Goal: Task Accomplishment & Management: Use online tool/utility

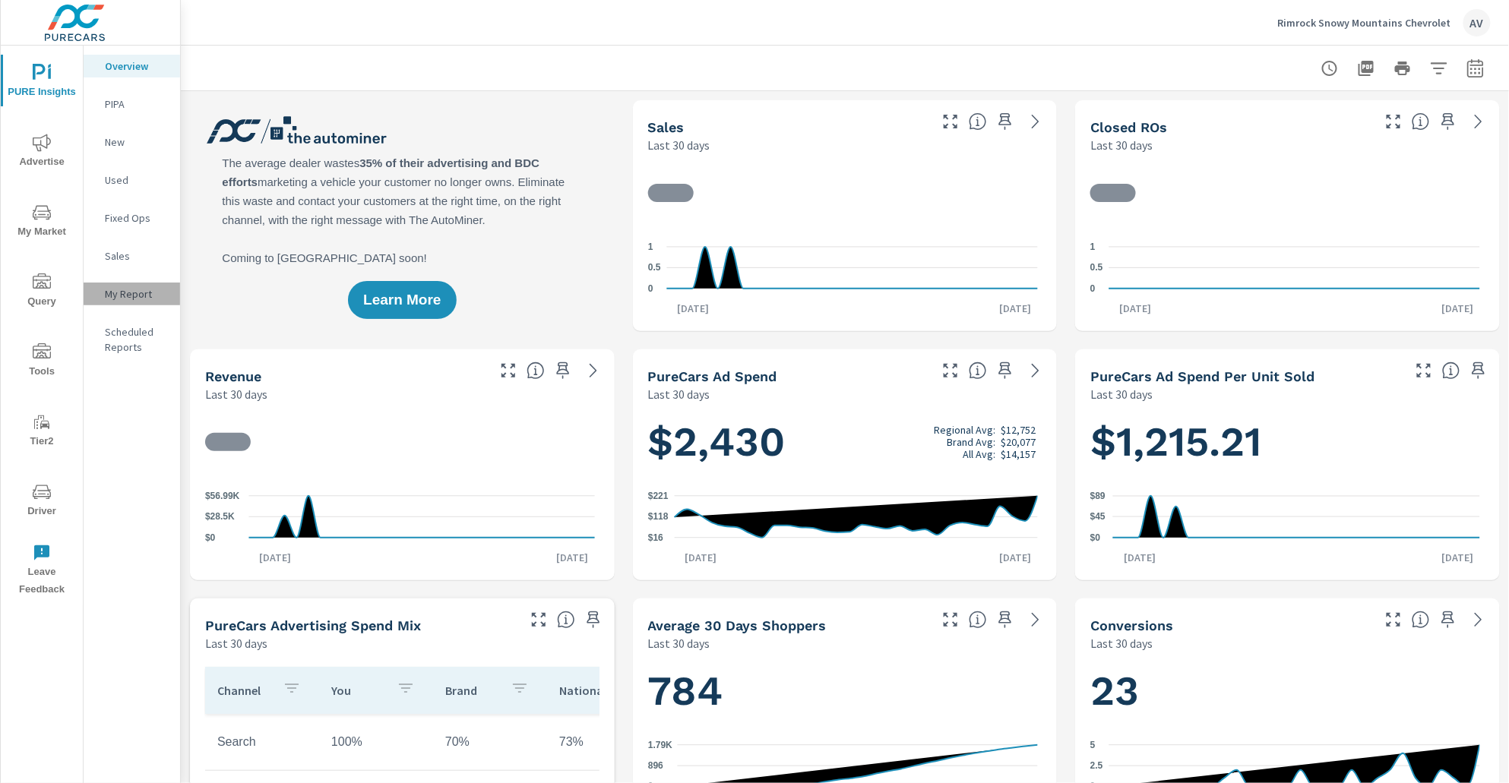
click at [114, 290] on p "My Report" at bounding box center [136, 293] width 63 height 15
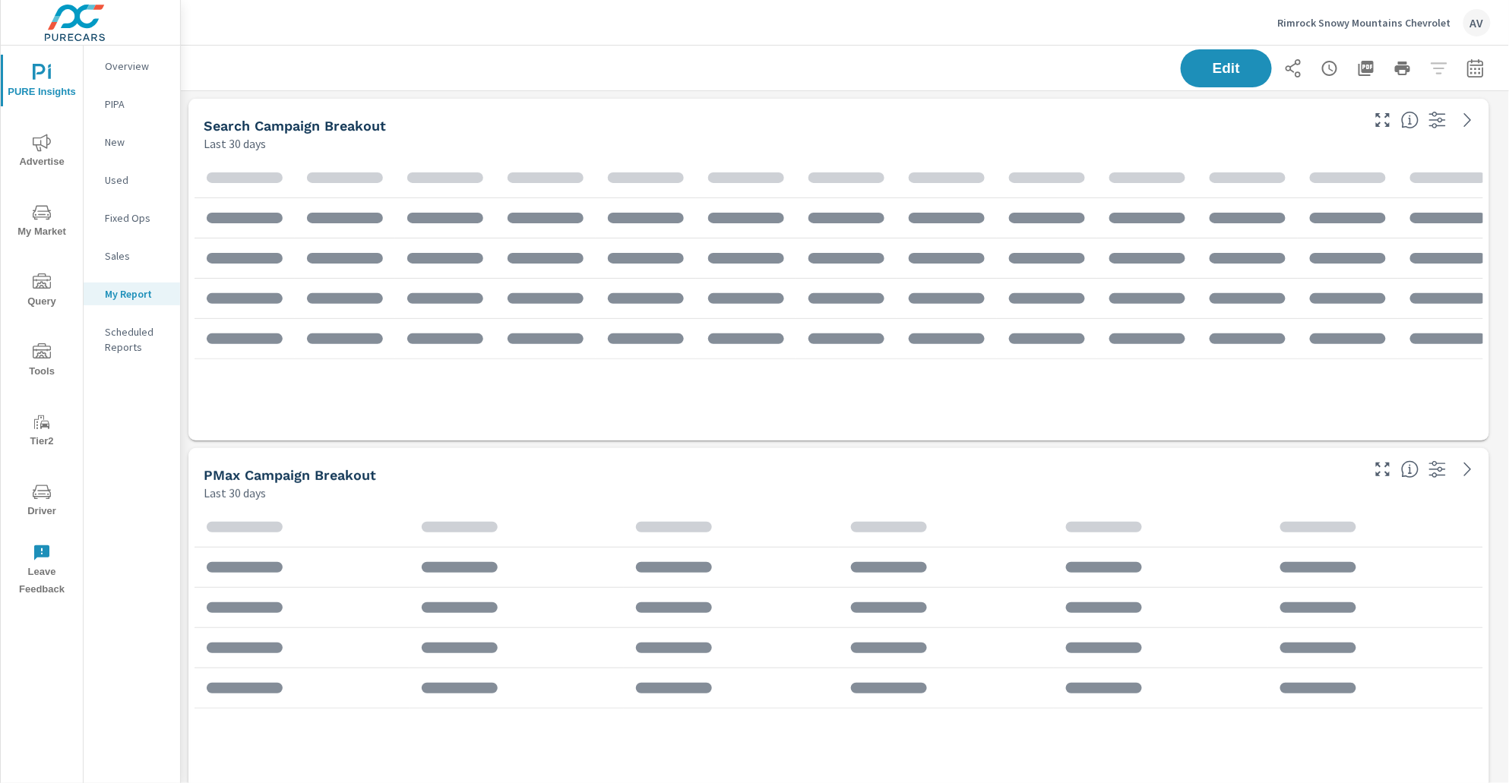
scroll to position [1782, 1343]
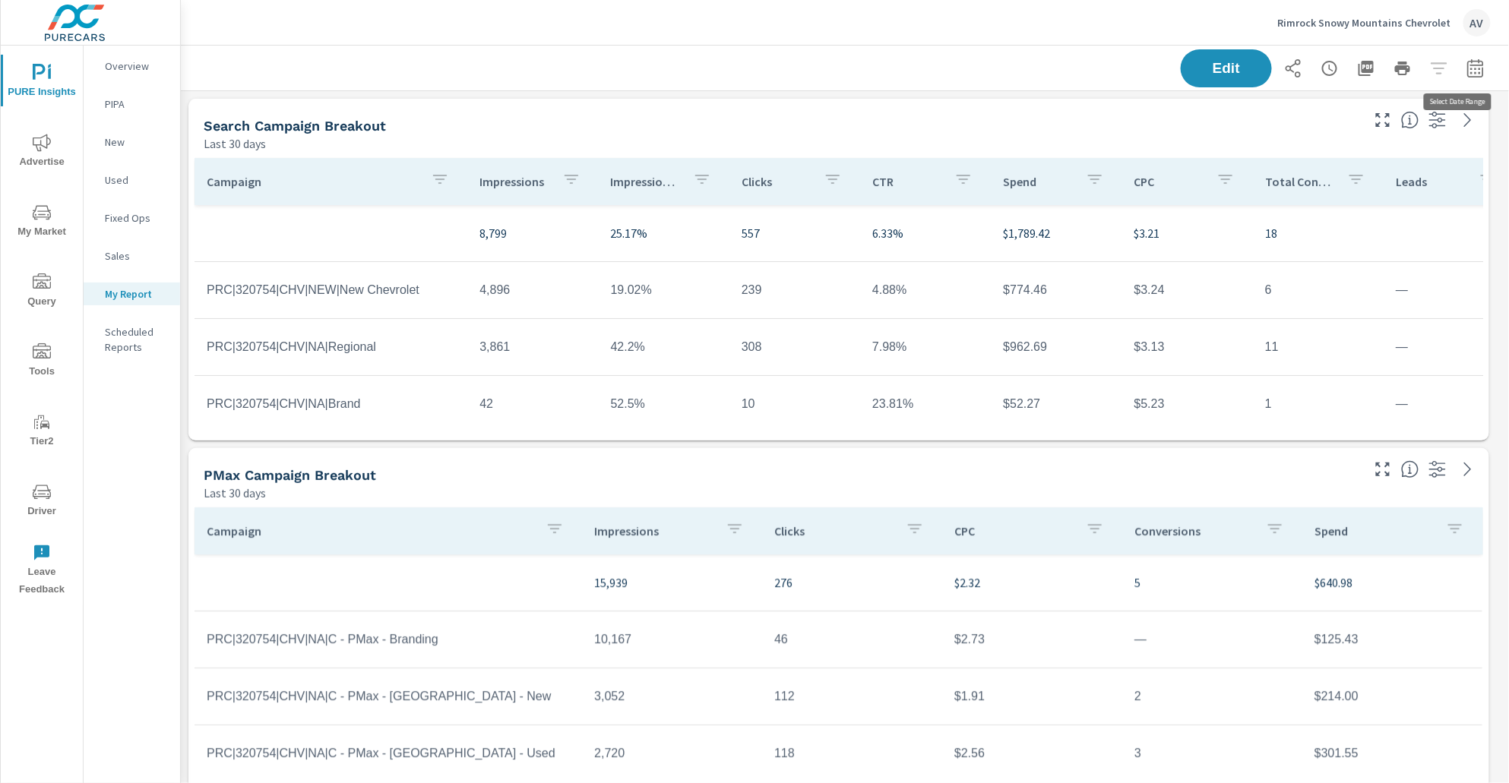
click at [1470, 68] on icon "button" at bounding box center [1475, 71] width 10 height 6
select select "Last 30 days"
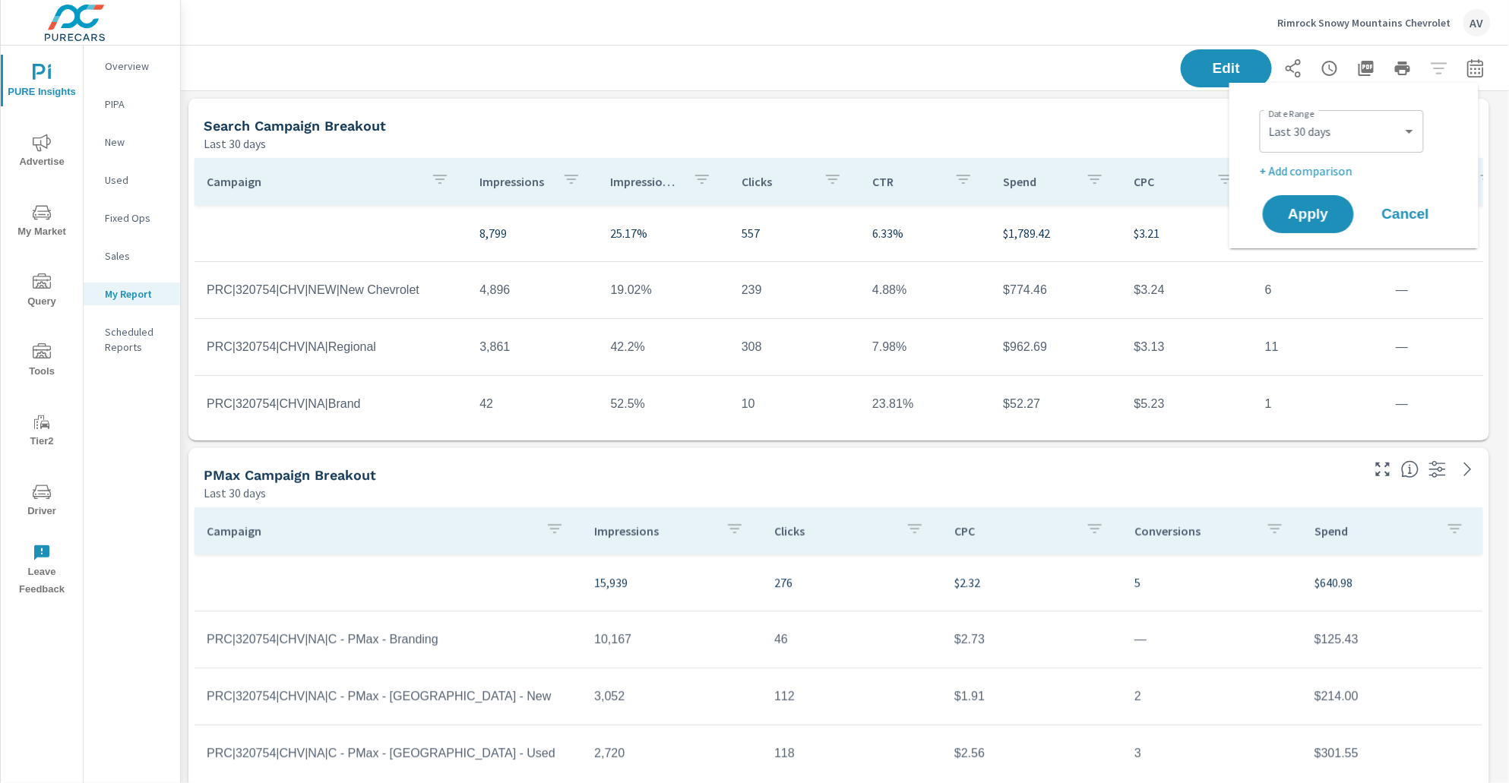
click at [1316, 174] on p "+ Add comparison" at bounding box center [1357, 171] width 195 height 18
select select "Previous period"
click at [1322, 203] on select "Custom Previous period Previous month Previous year" at bounding box center [1342, 198] width 152 height 30
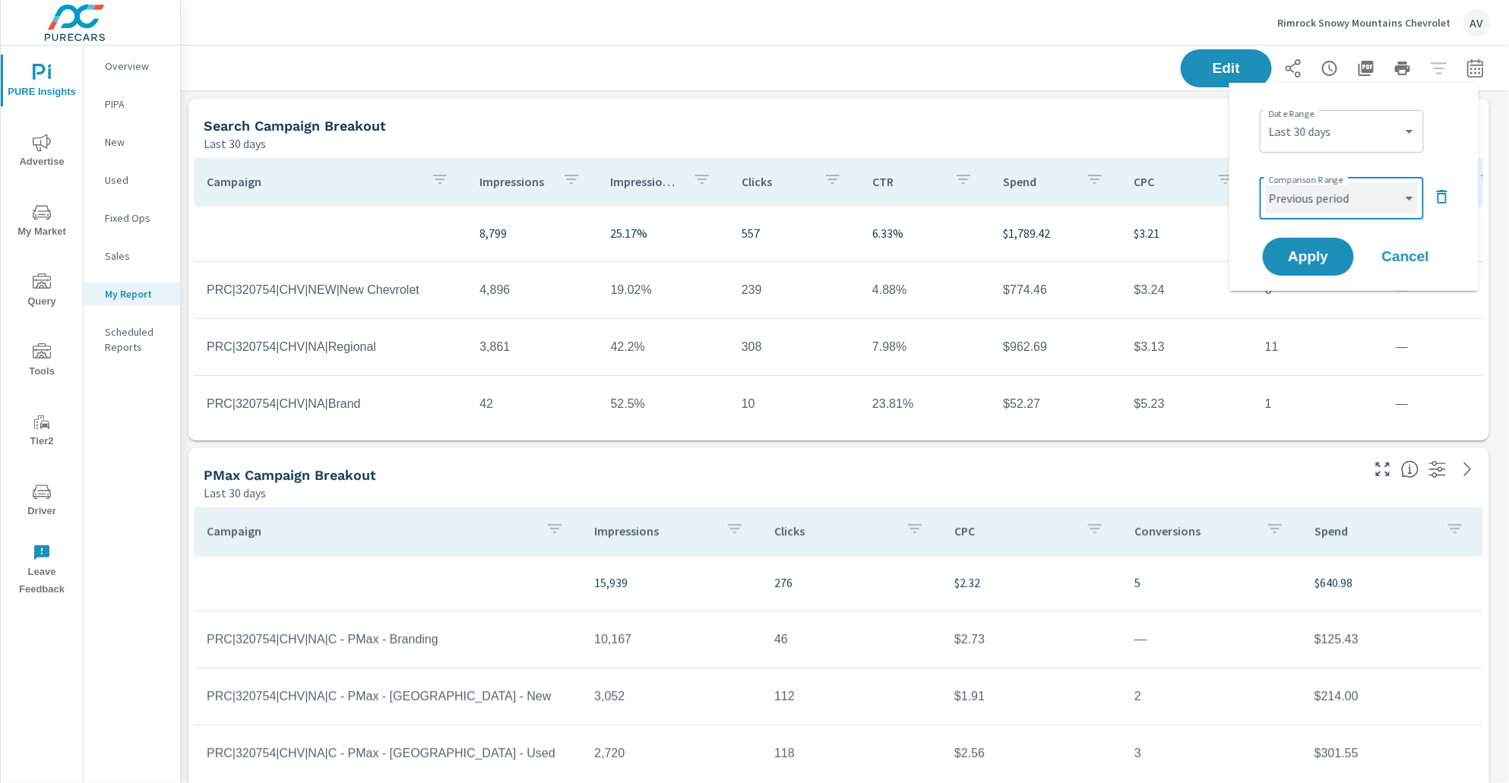
click at [1266, 183] on select "Custom Previous period Previous month Previous year" at bounding box center [1342, 198] width 152 height 30
click at [1317, 252] on span "Apply" at bounding box center [1308, 257] width 62 height 14
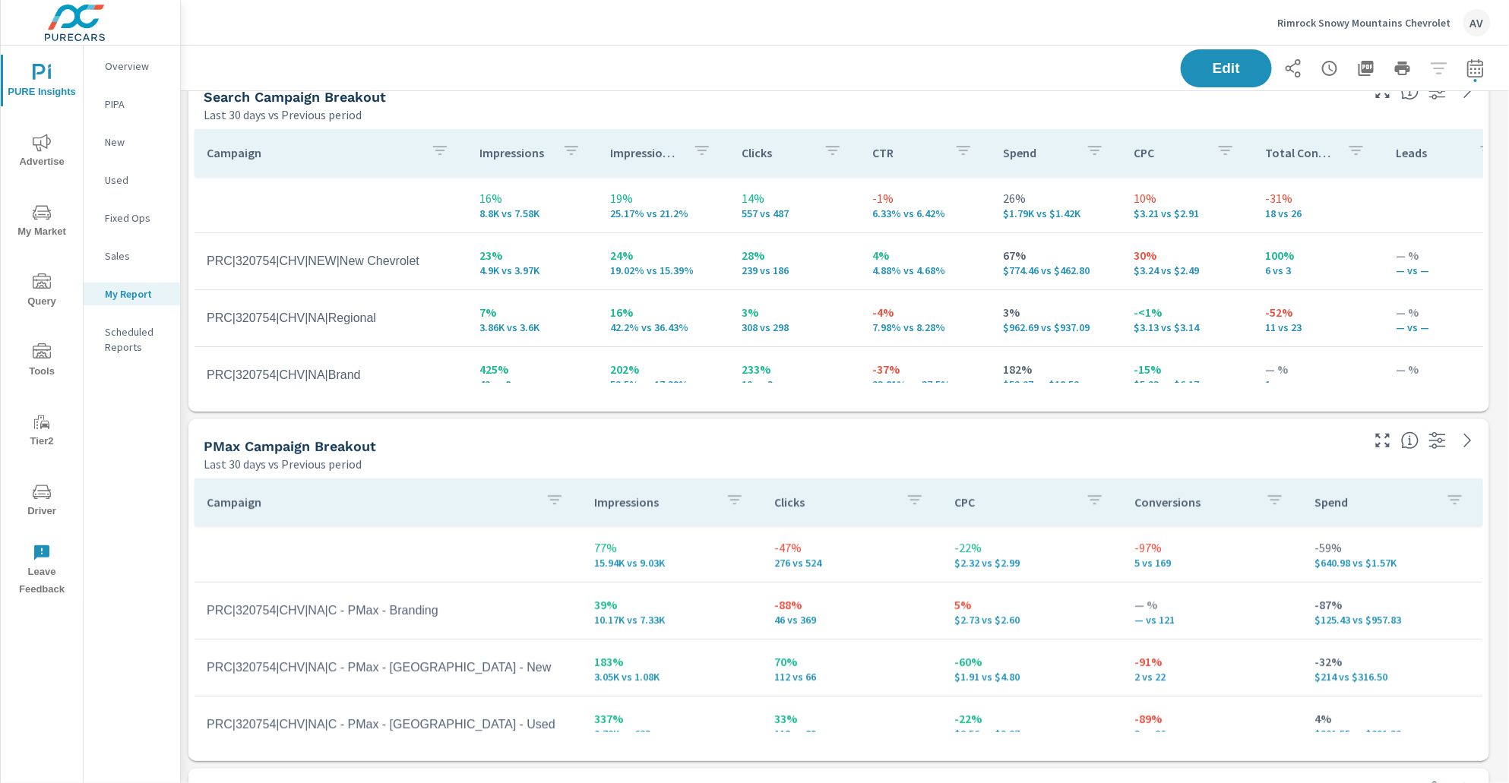
scroll to position [31, 0]
click at [40, 508] on span "Driver" at bounding box center [41, 501] width 73 height 37
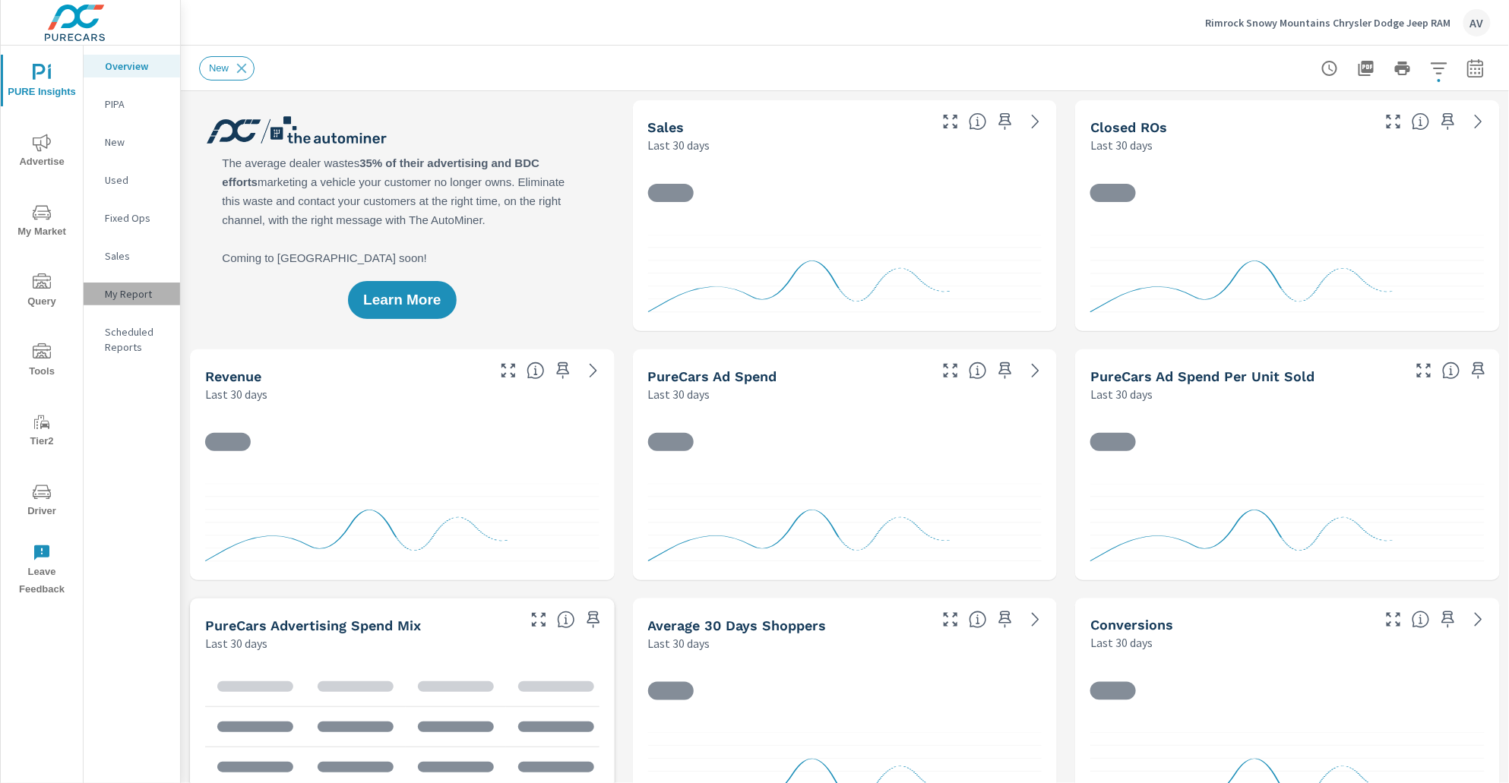
click at [137, 291] on p "My Report" at bounding box center [136, 293] width 63 height 15
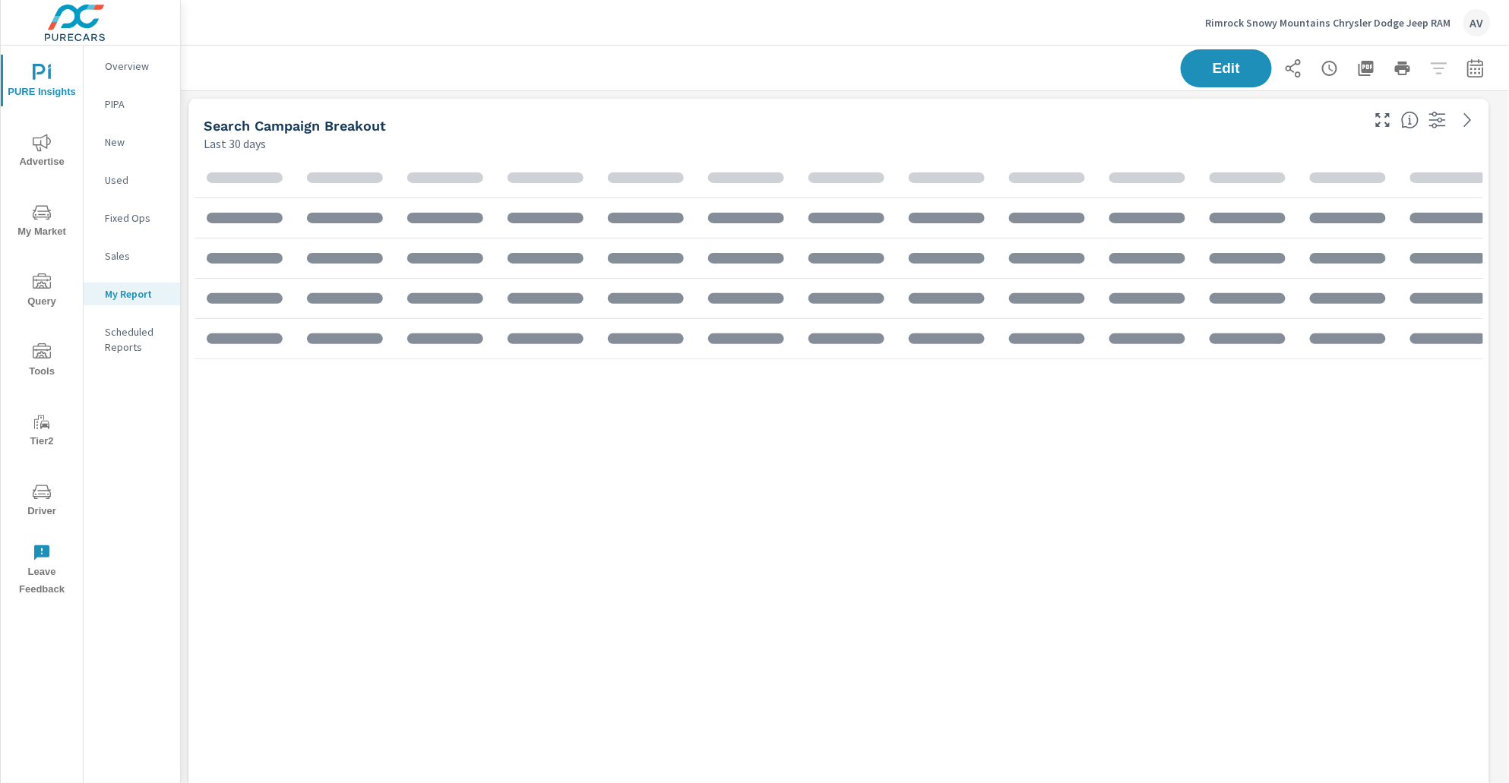
scroll to position [8, 8]
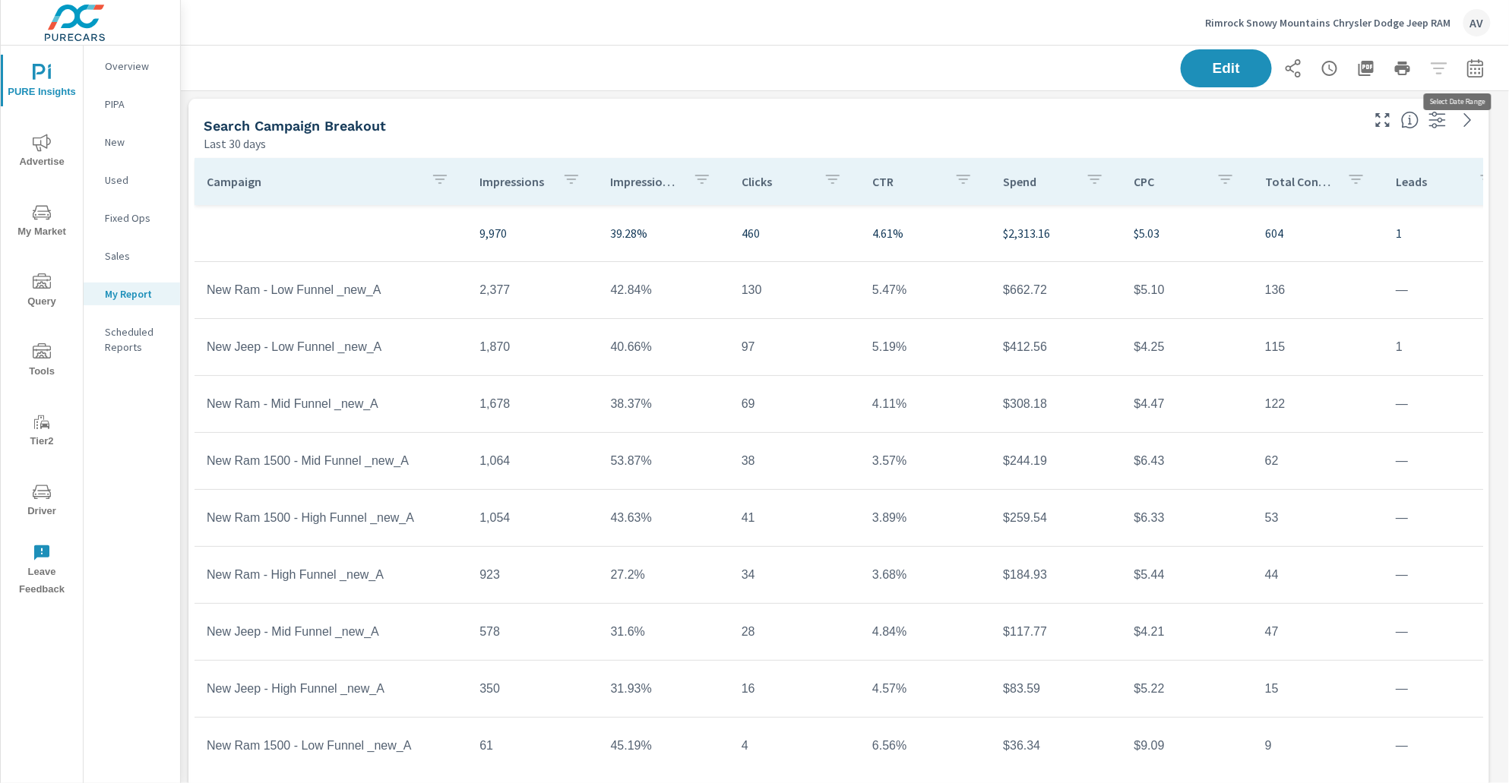
scroll to position [1957, 1343]
click at [1471, 68] on icon "button" at bounding box center [1476, 68] width 18 height 18
select select "Last 30 days"
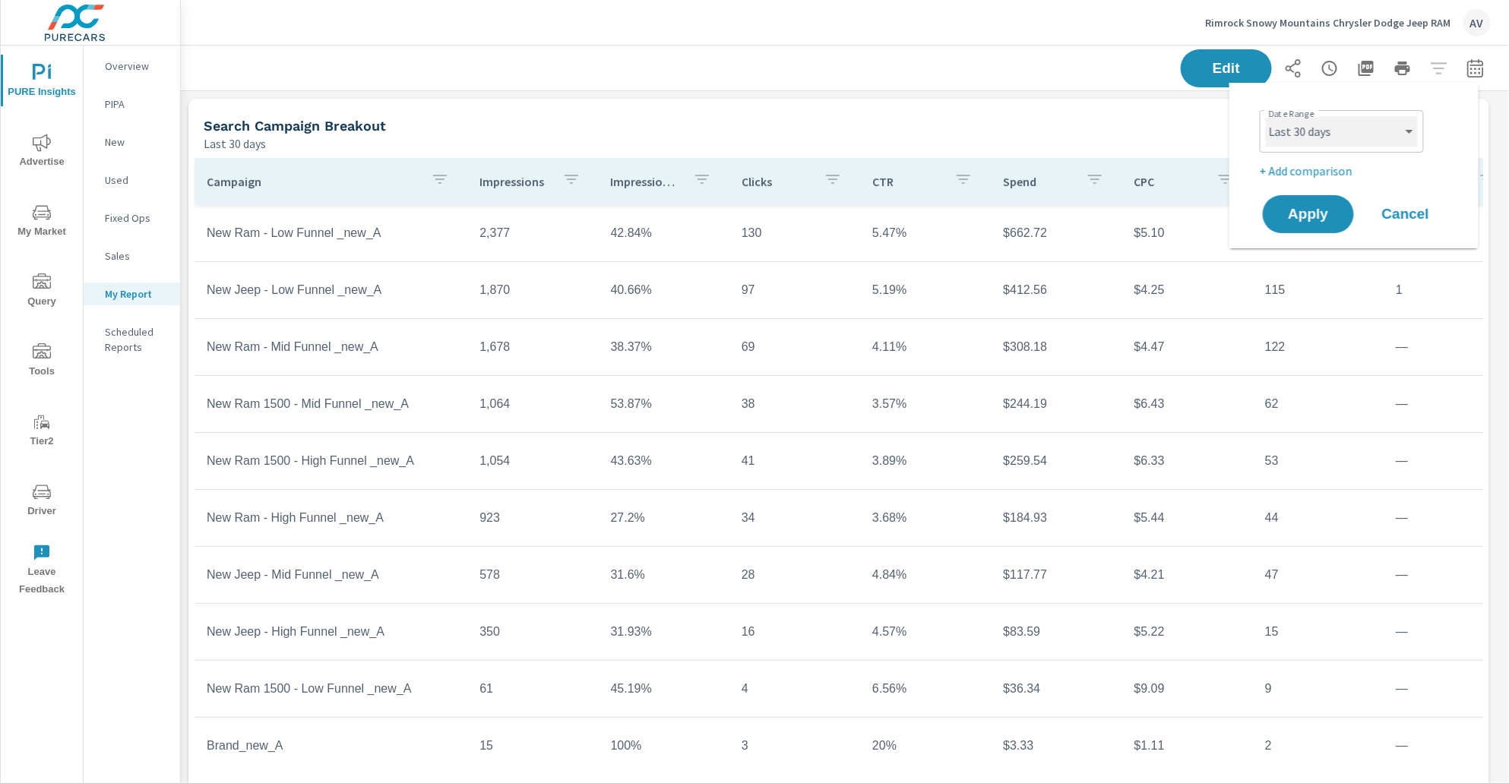
click at [1330, 135] on select "Custom [DATE] Last week Last 7 days Last 14 days Last 30 days Last 45 days Last…" at bounding box center [1342, 131] width 152 height 30
click at [1266, 116] on select "Custom [DATE] Last week Last 7 days Last 14 days Last 30 days Last 45 days Last…" at bounding box center [1342, 131] width 152 height 30
click at [1305, 168] on p "+ Add comparison" at bounding box center [1357, 171] width 195 height 18
select select "Previous period"
click at [1314, 250] on span "Apply" at bounding box center [1308, 257] width 62 height 14
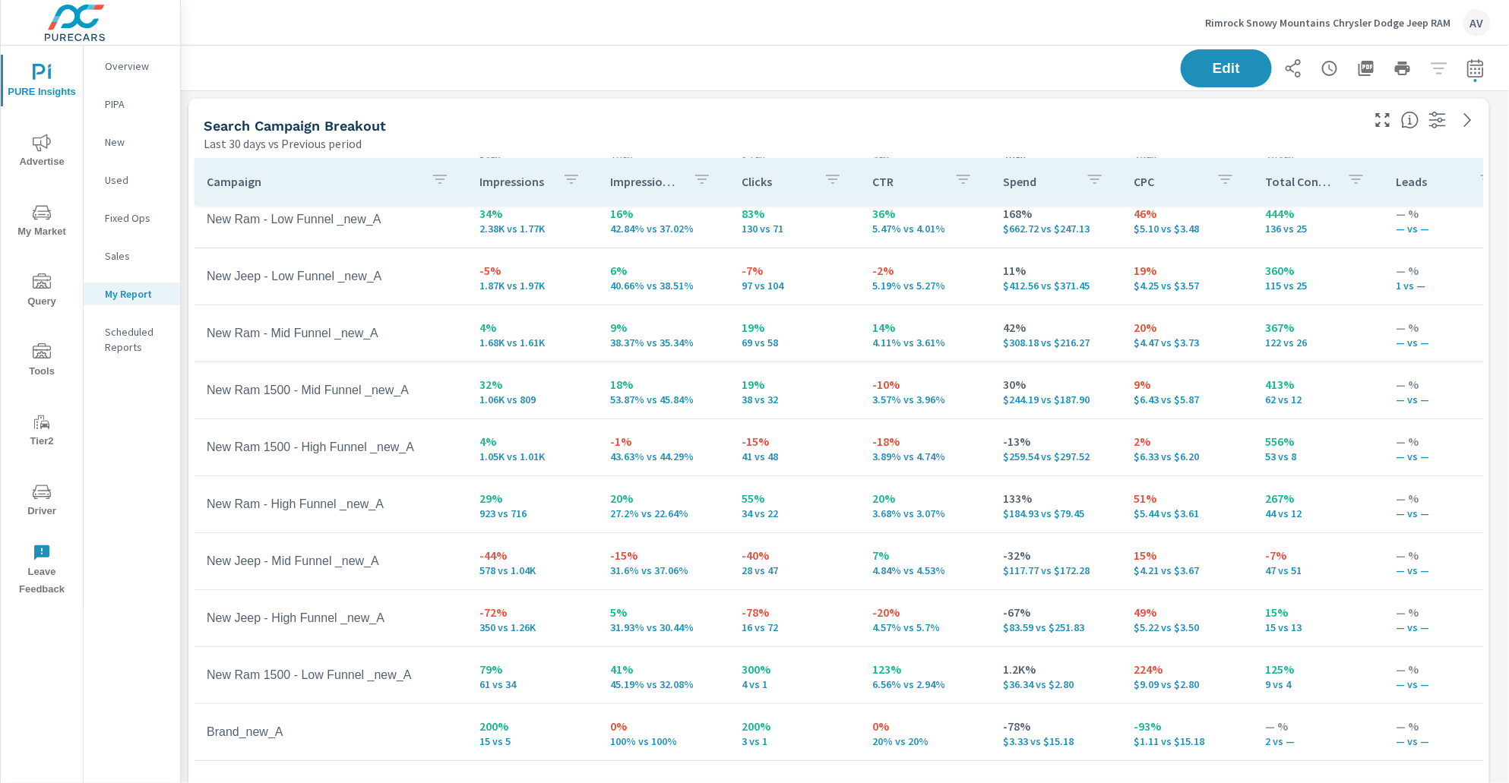
scroll to position [2, 0]
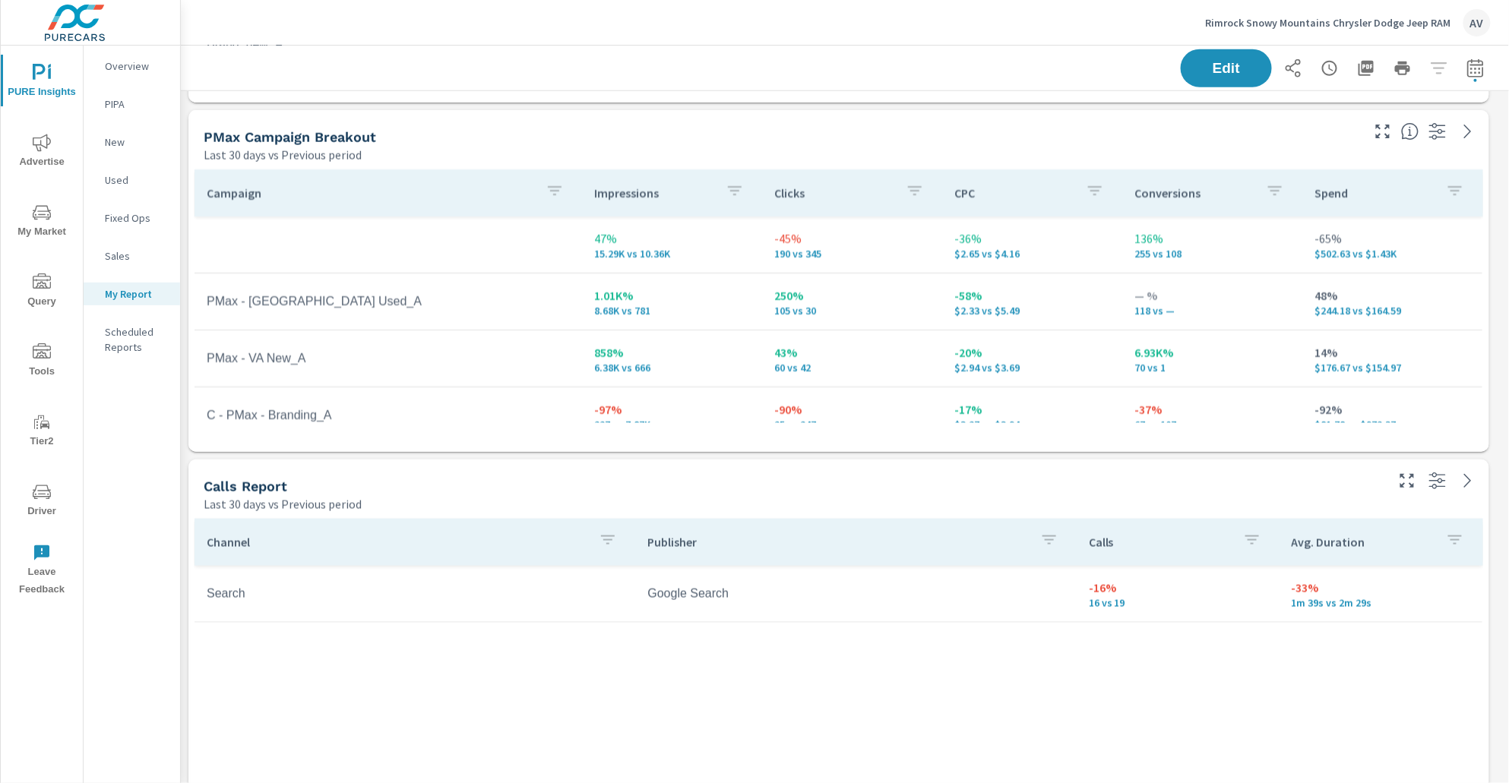
scroll to position [670, 0]
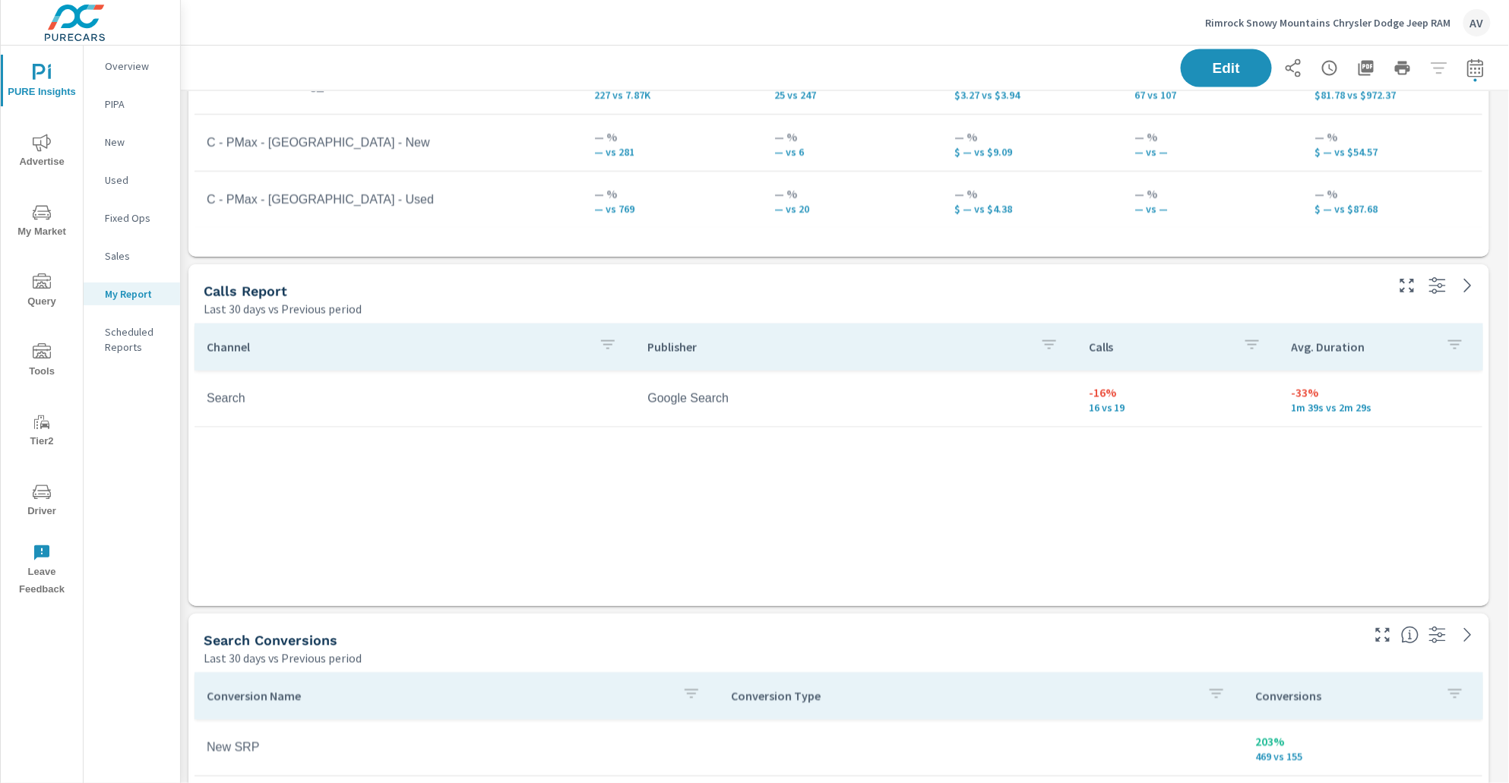
scroll to position [823, 0]
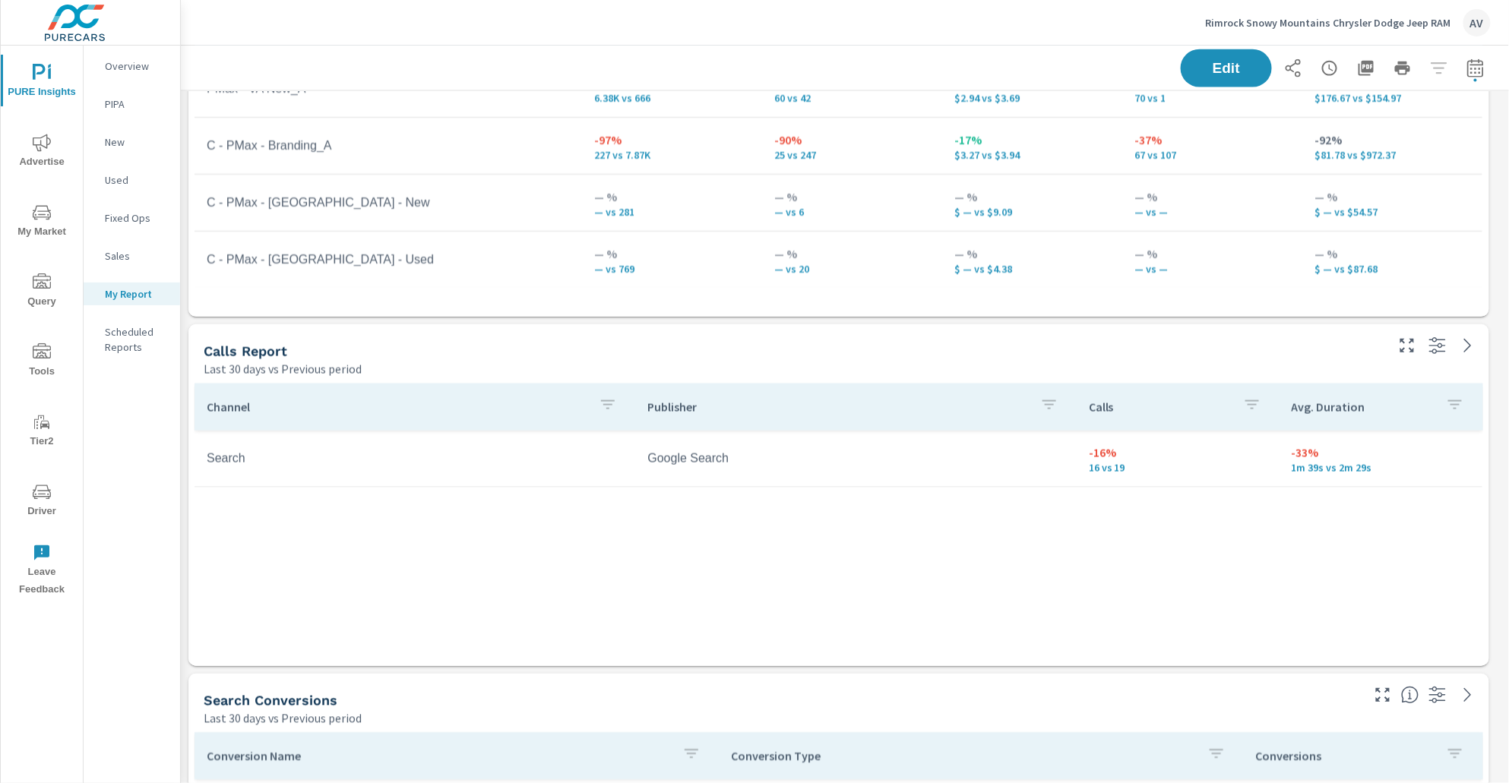
scroll to position [101, 0]
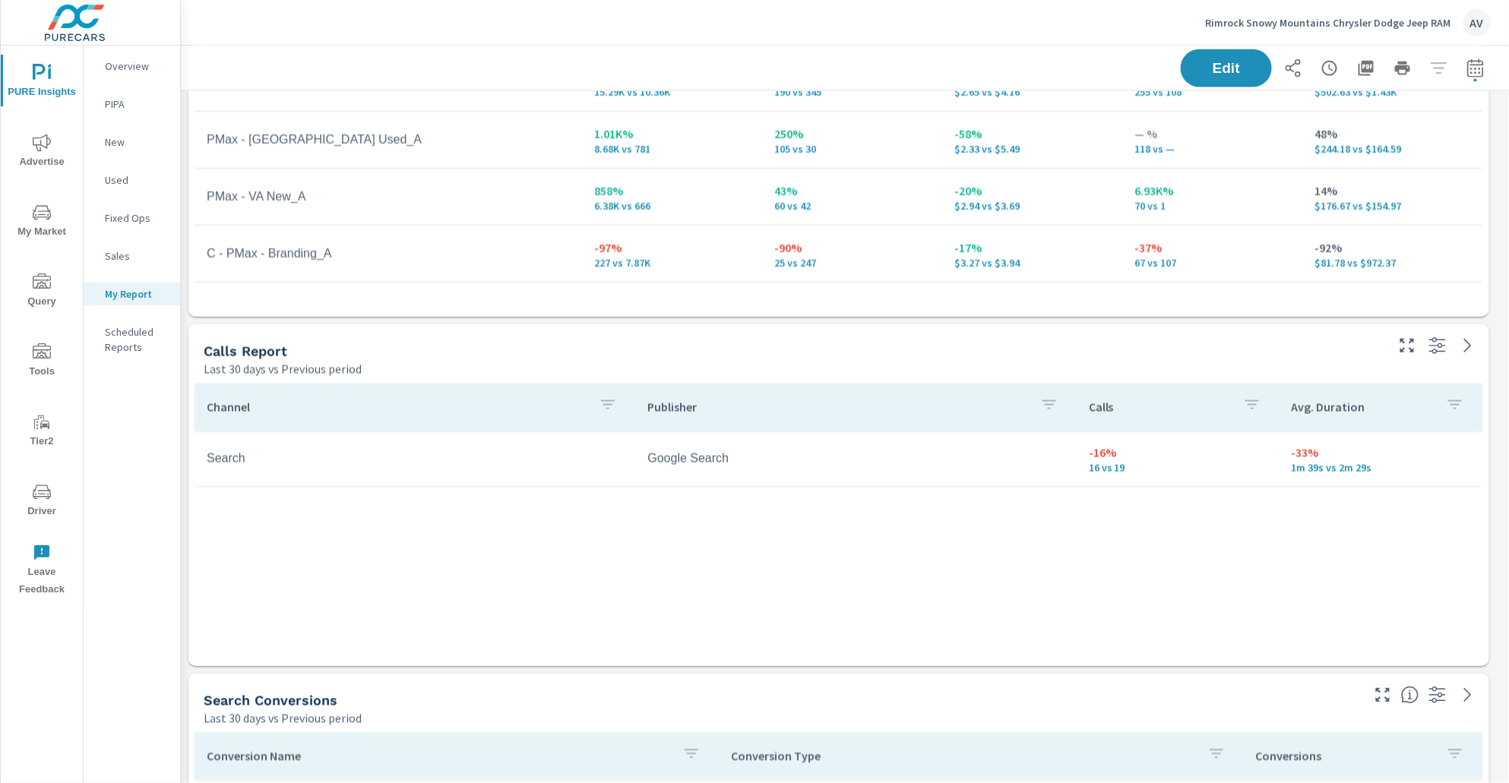
scroll to position [27, 0]
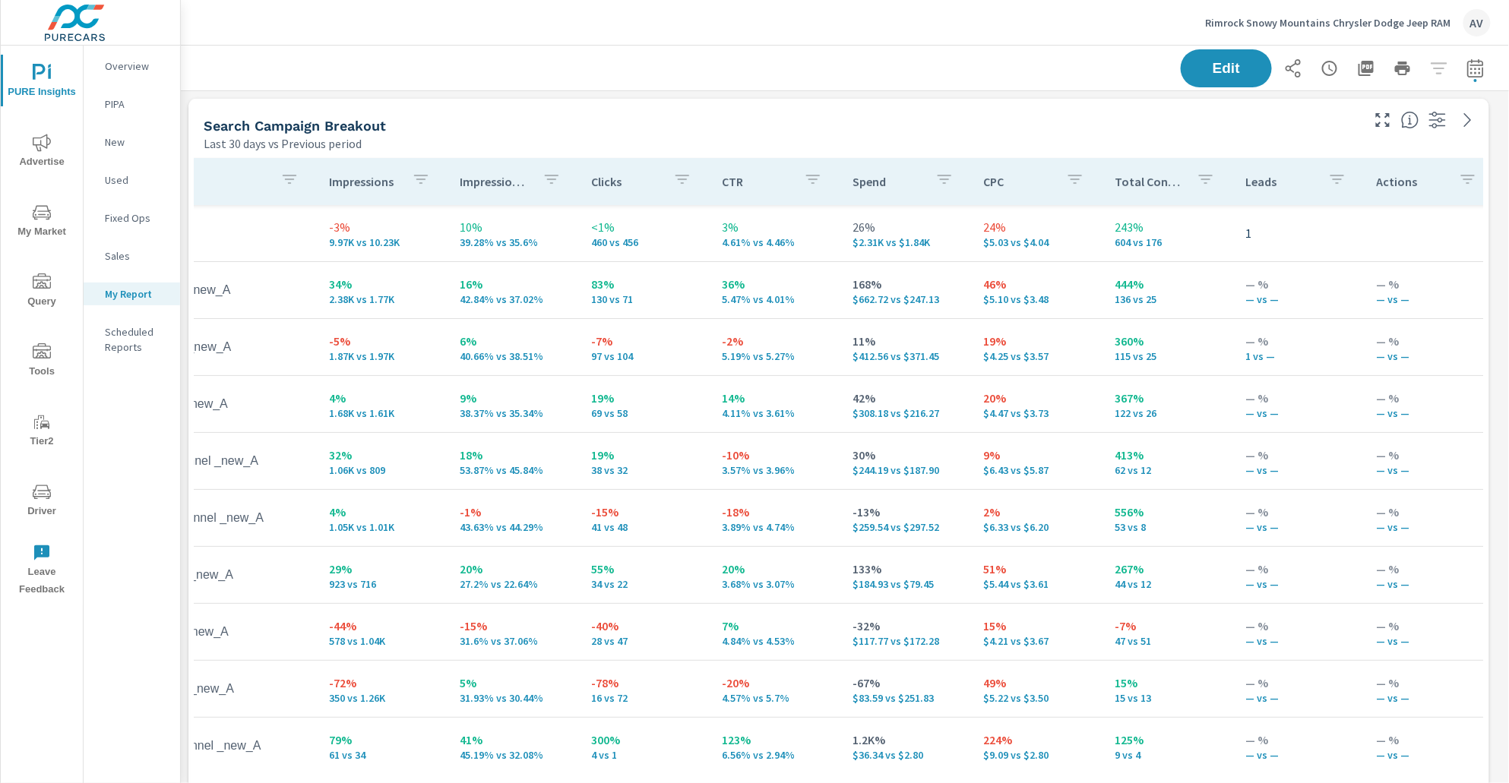
scroll to position [0, 169]
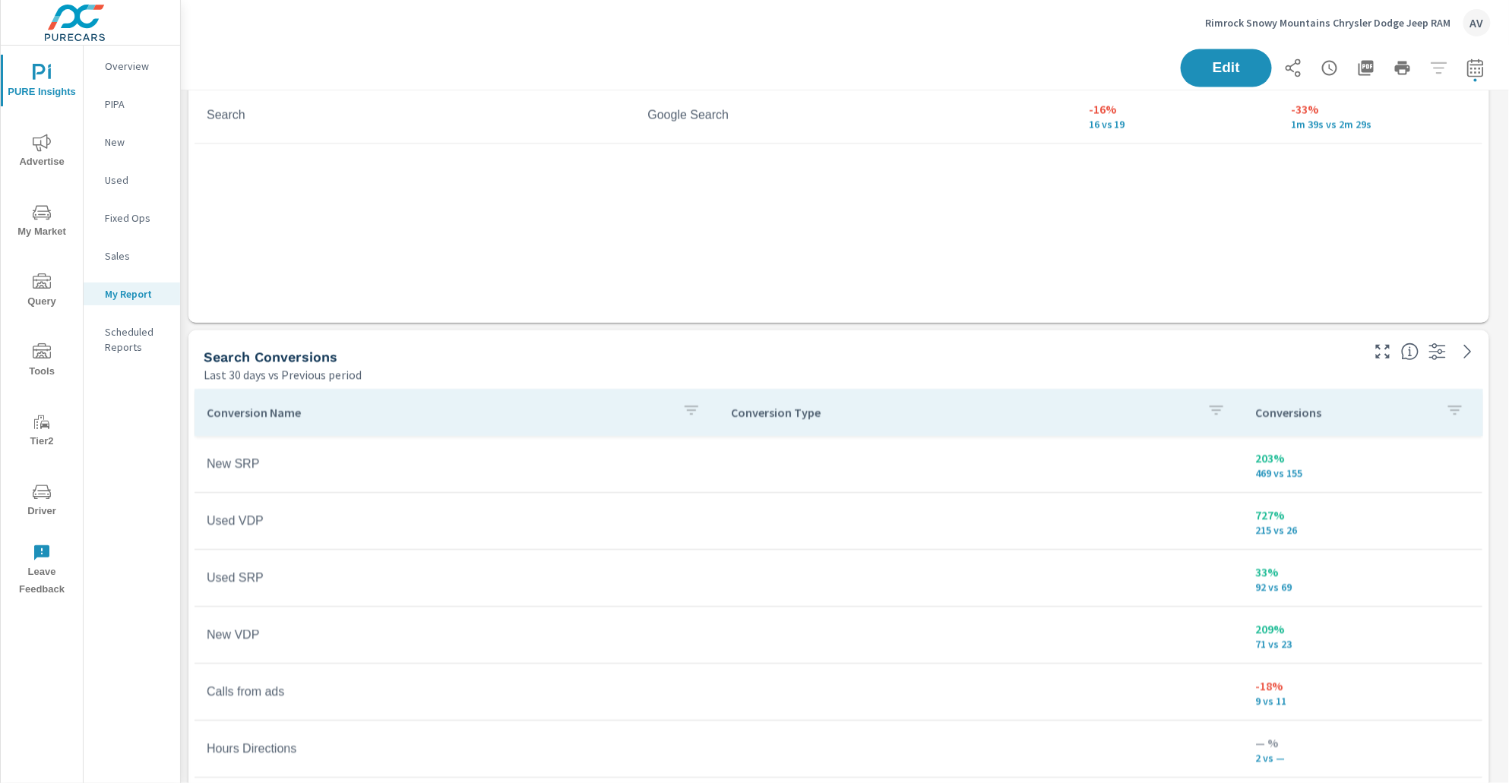
scroll to position [464, 0]
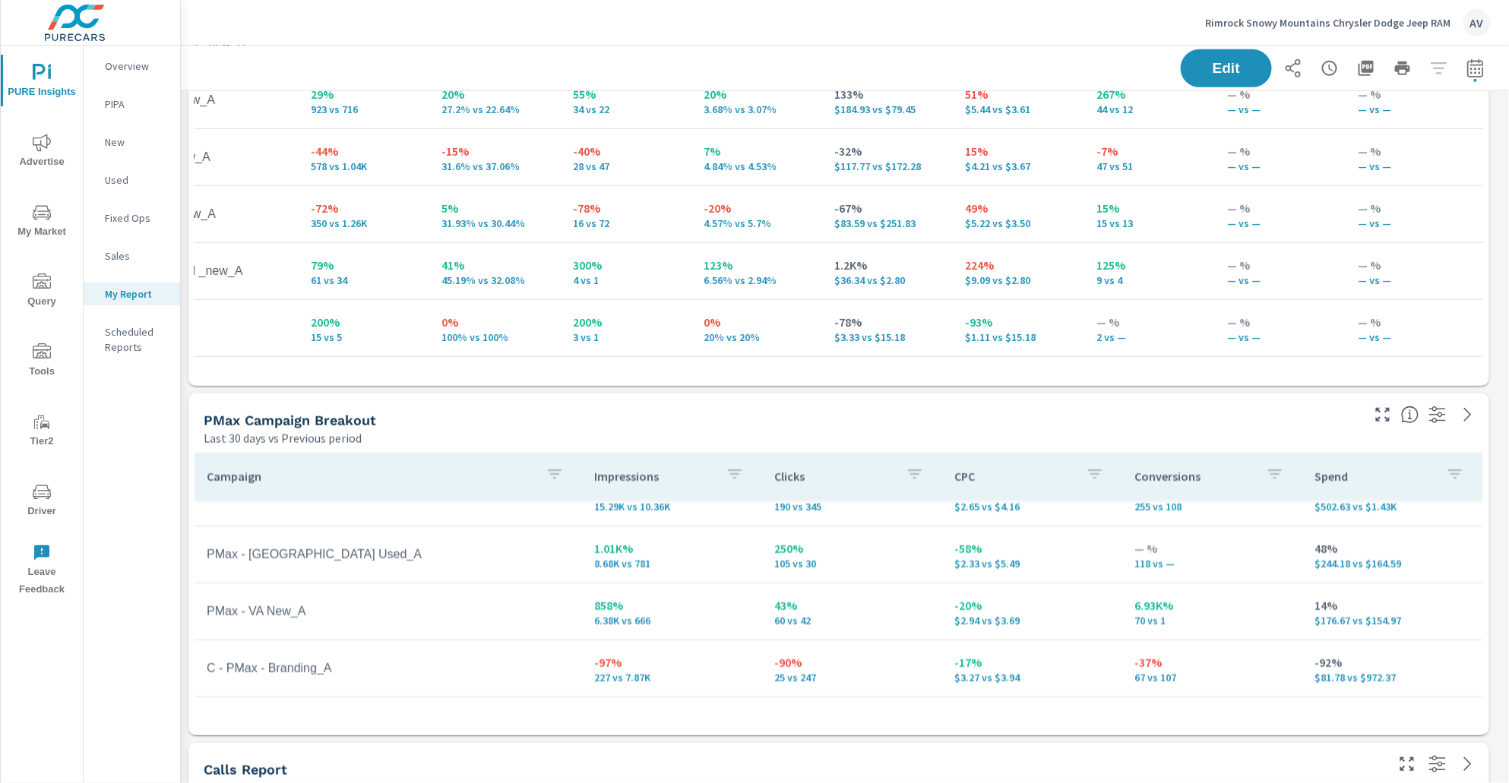
scroll to position [413, 0]
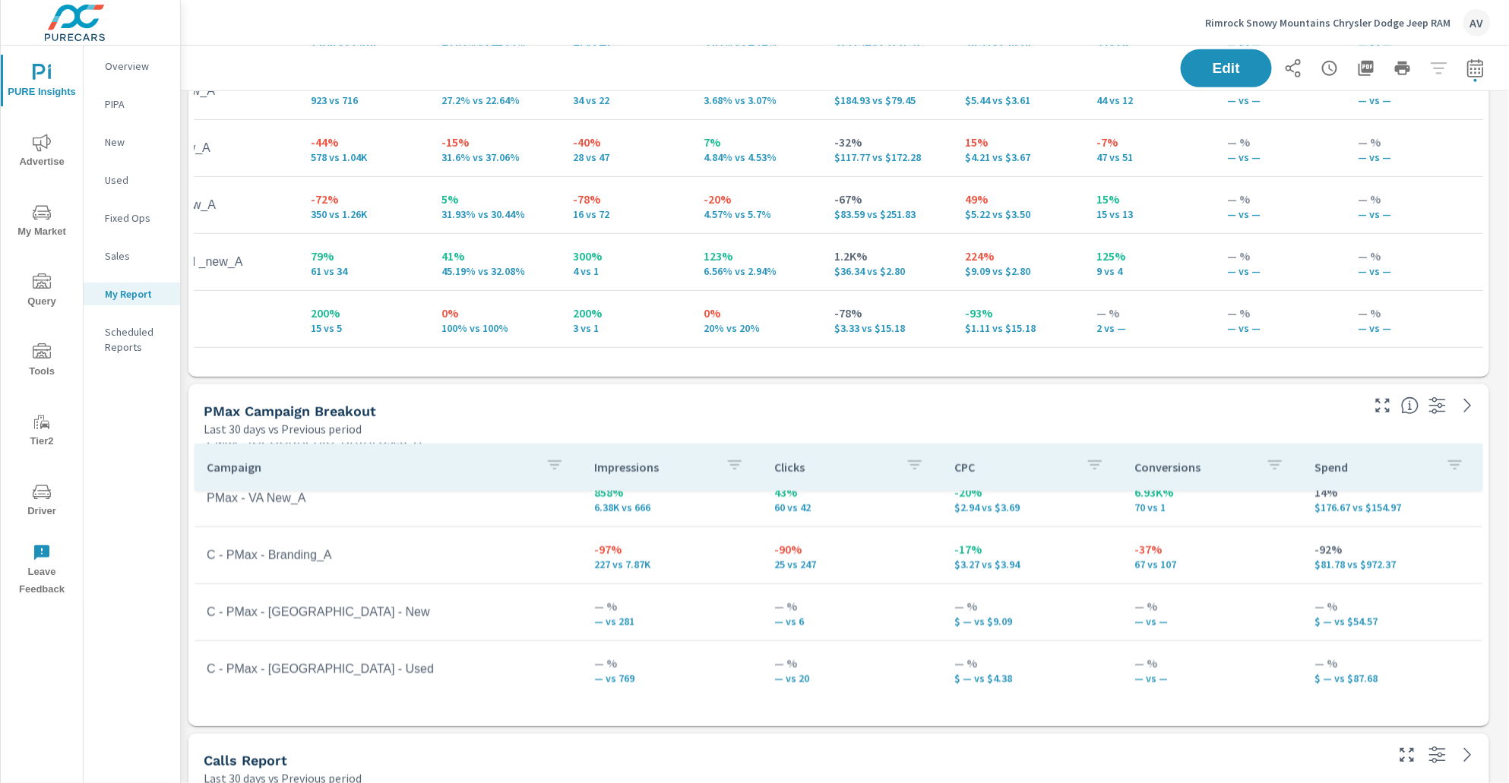
scroll to position [85, 0]
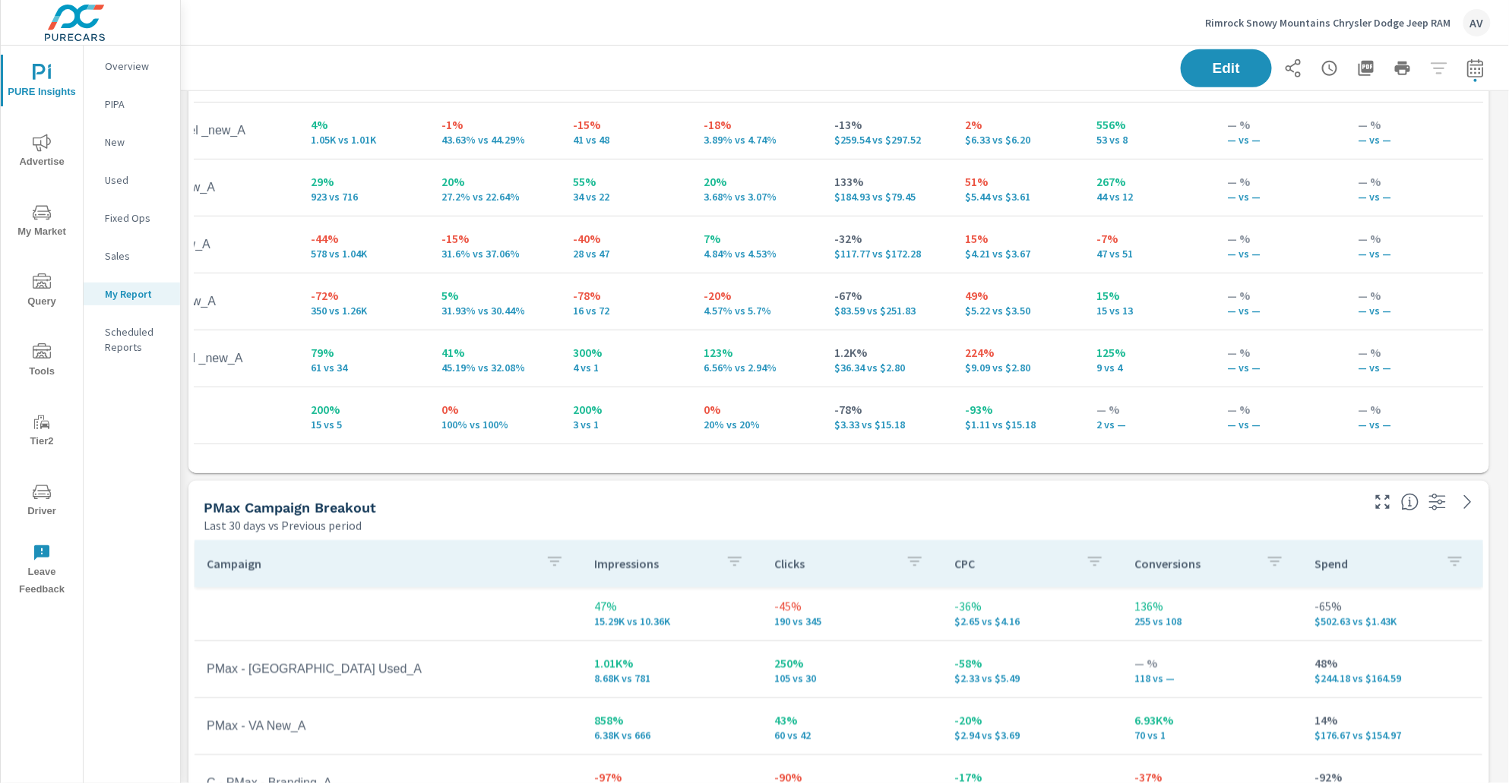
scroll to position [314, 0]
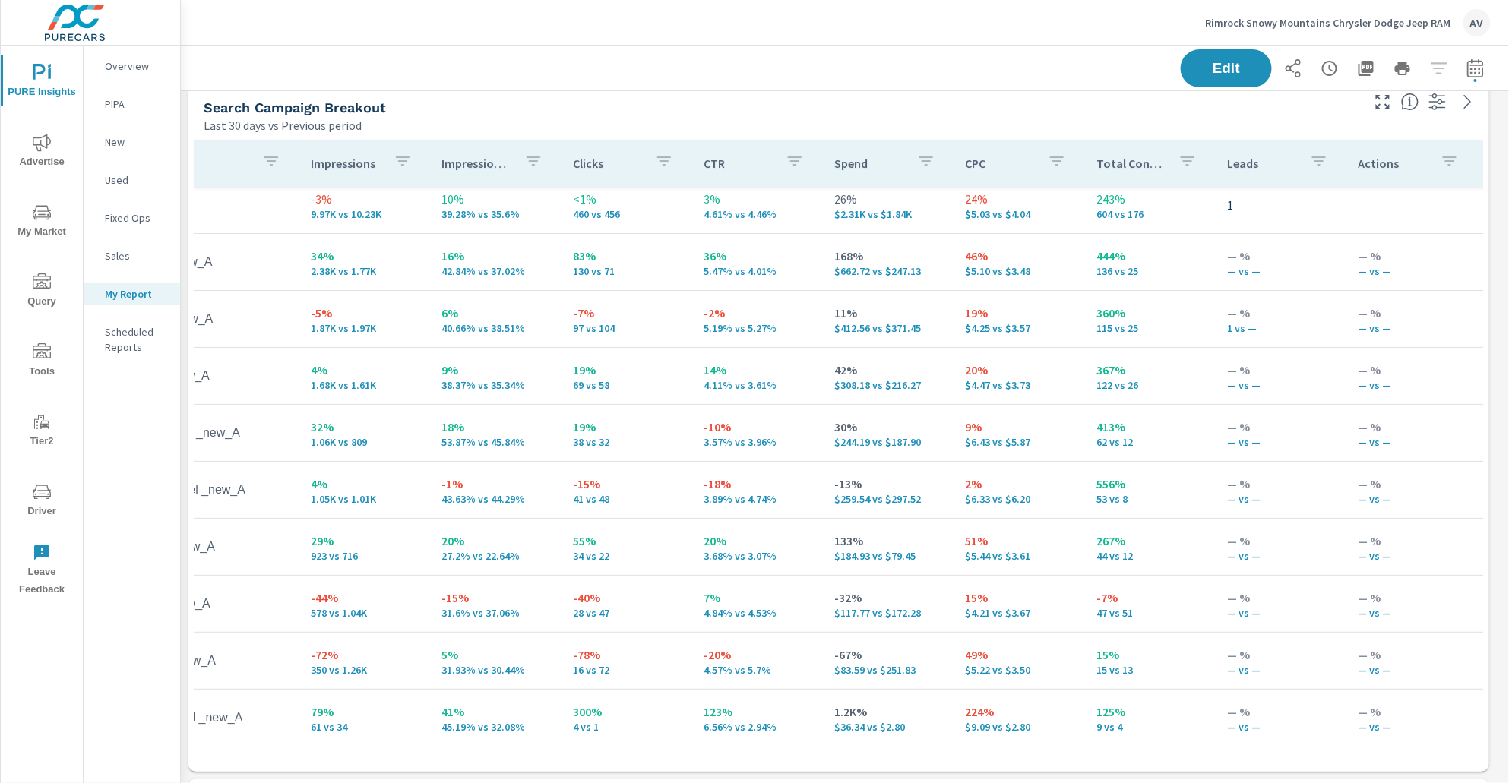
scroll to position [82, 169]
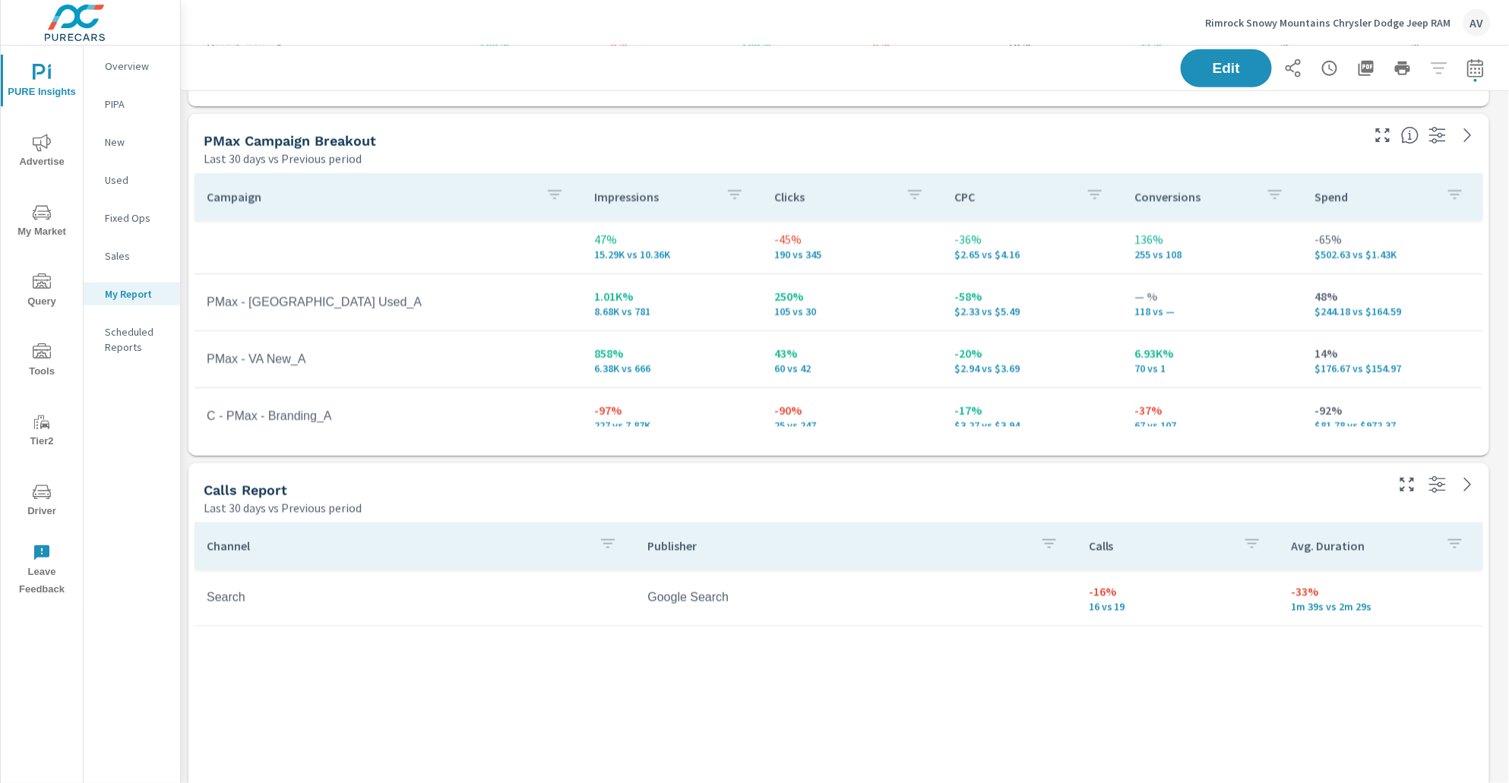
scroll to position [697, 0]
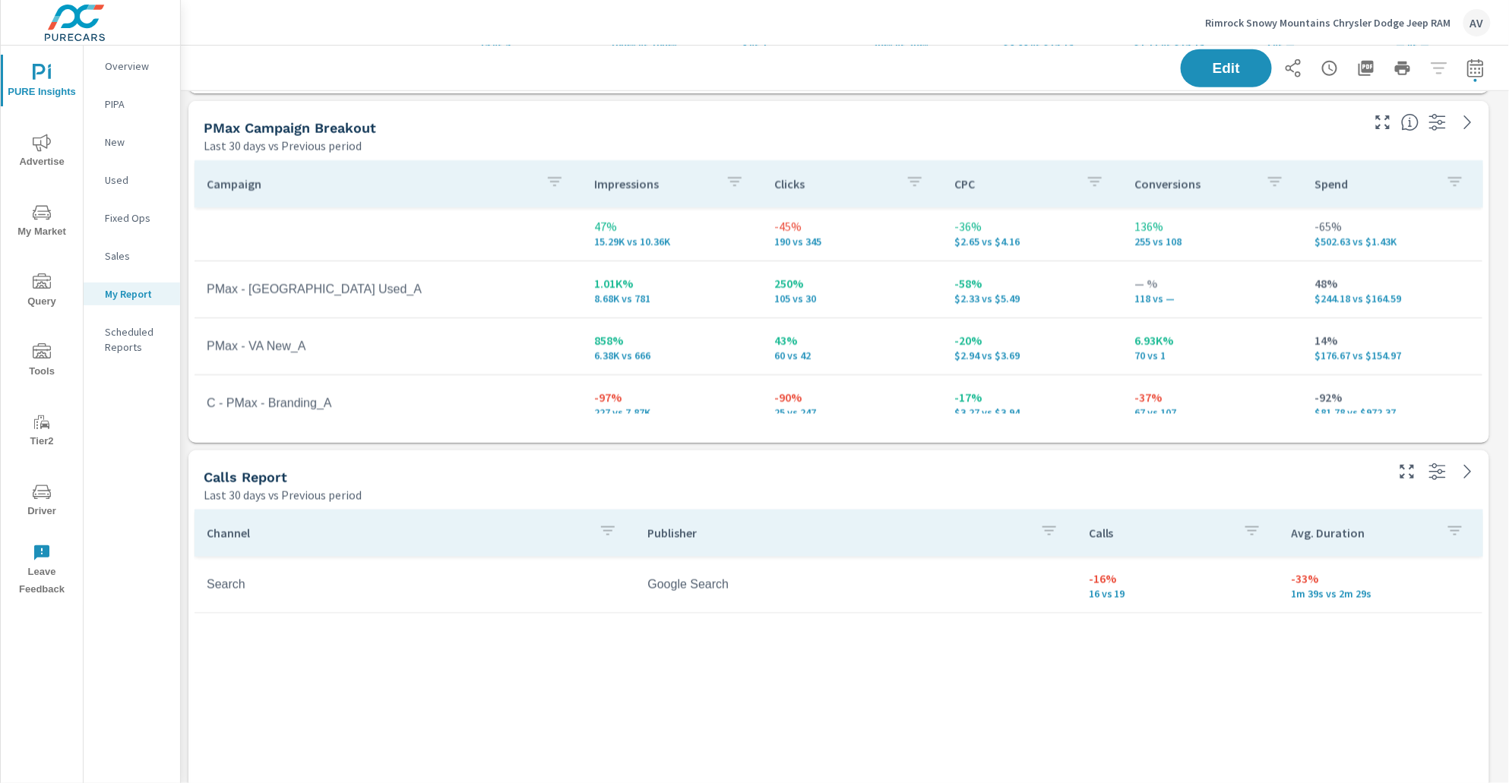
scroll to position [6, 0]
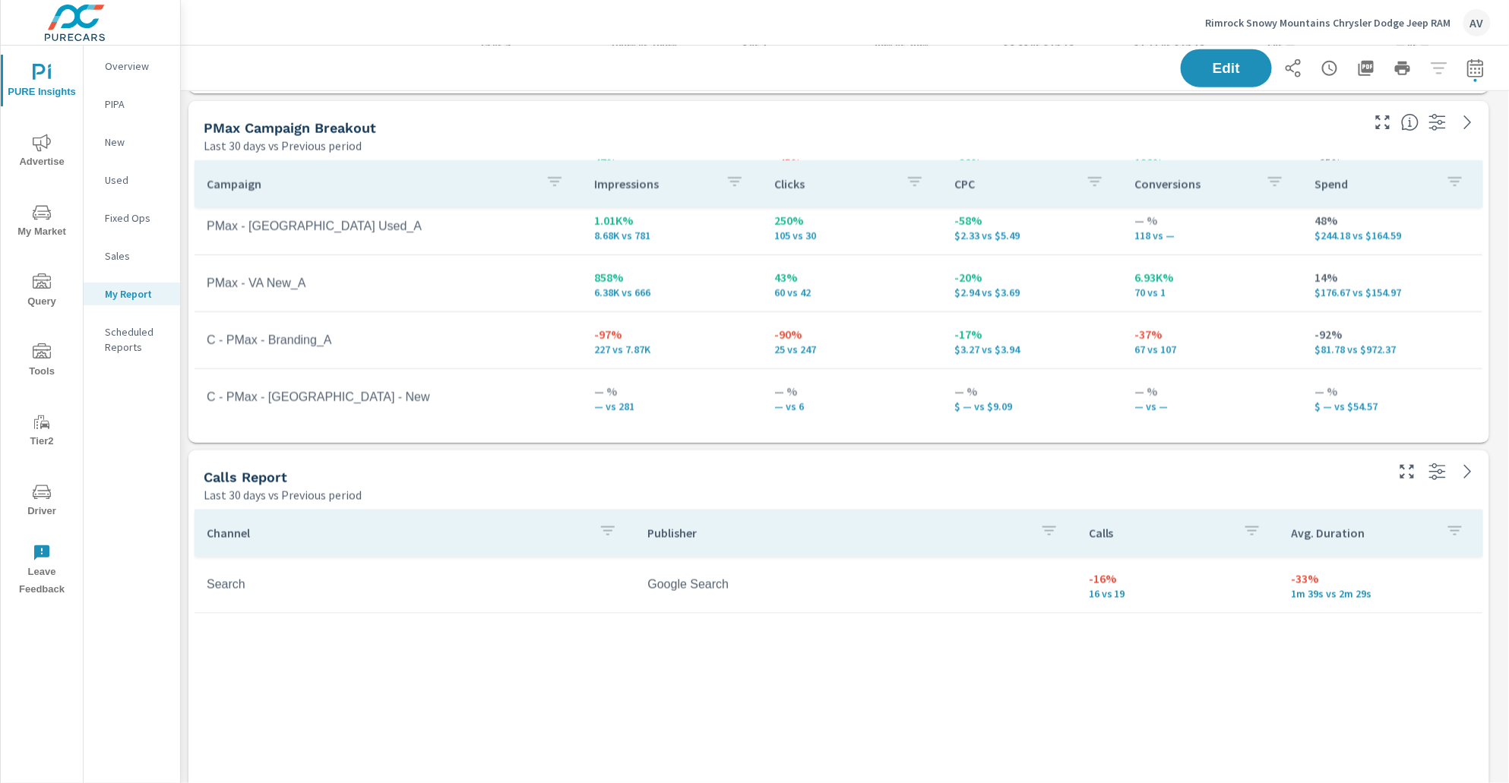
scroll to position [72, 0]
